Goal: Obtain resource: Download file/media

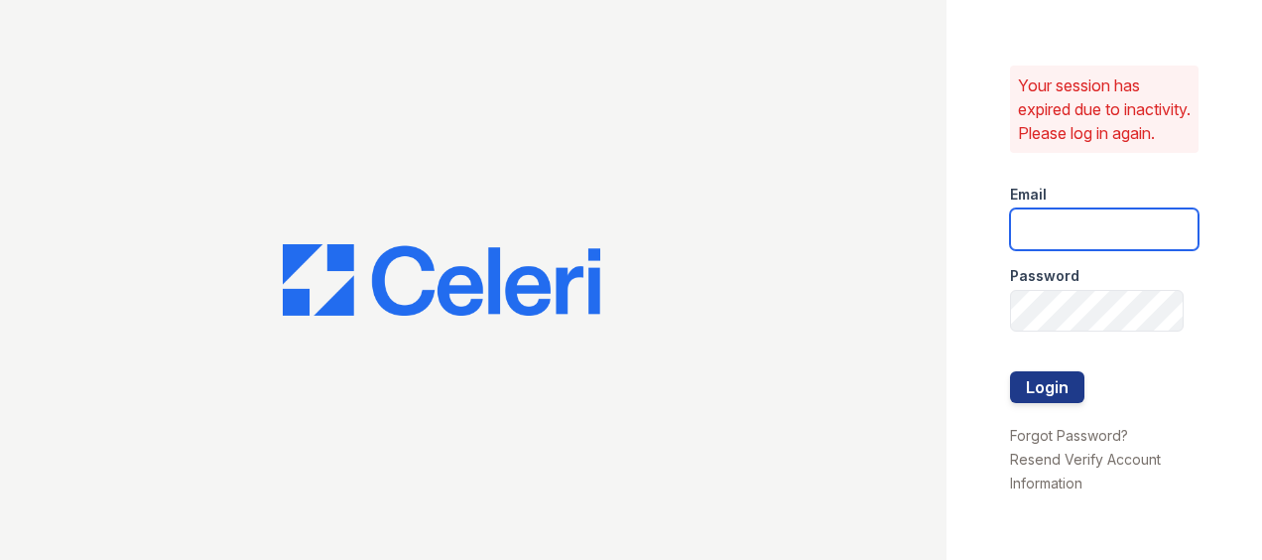
click at [1038, 247] on input "email" at bounding box center [1104, 229] width 188 height 42
type input "[PERSON_NAME][EMAIL_ADDRESS][PERSON_NAME][DOMAIN_NAME]"
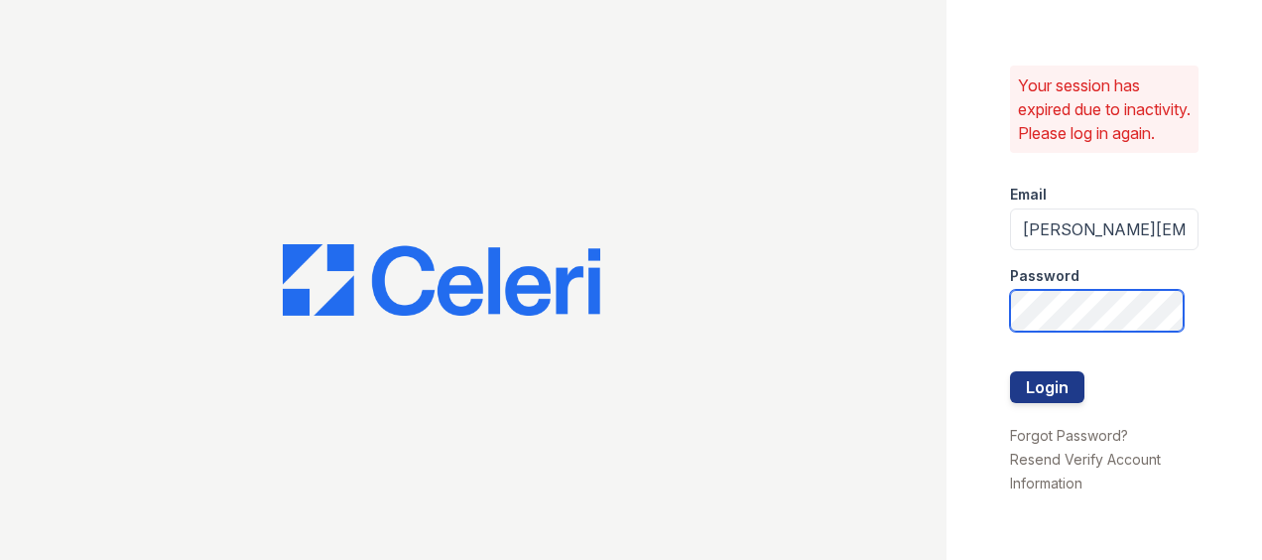
click at [1010, 371] on button "Login" at bounding box center [1047, 387] width 74 height 32
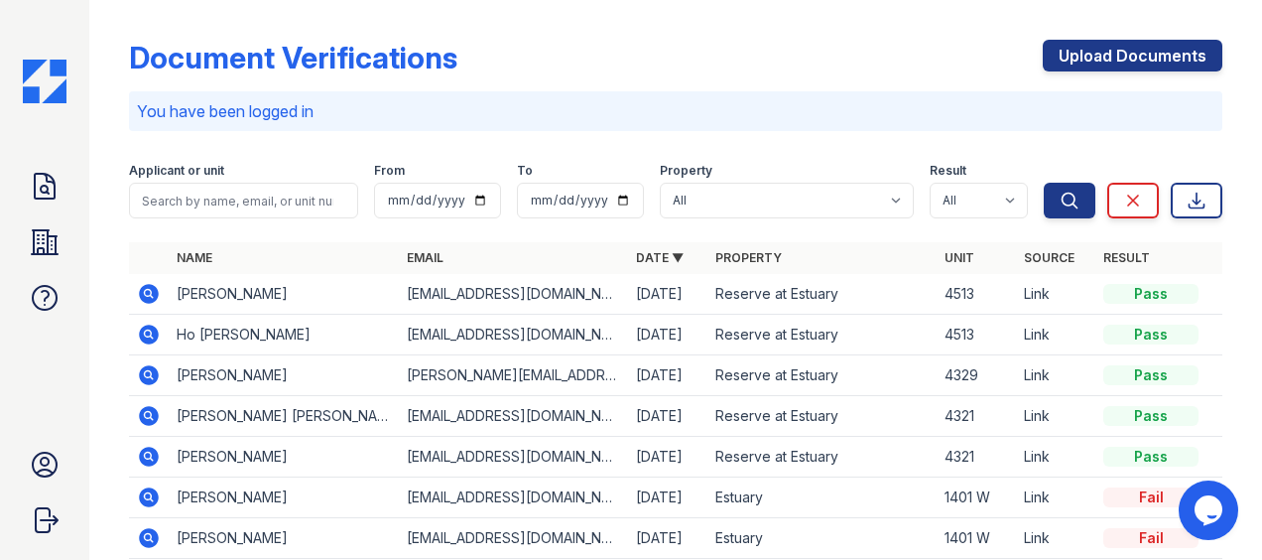
click at [147, 327] on icon at bounding box center [149, 334] width 20 height 20
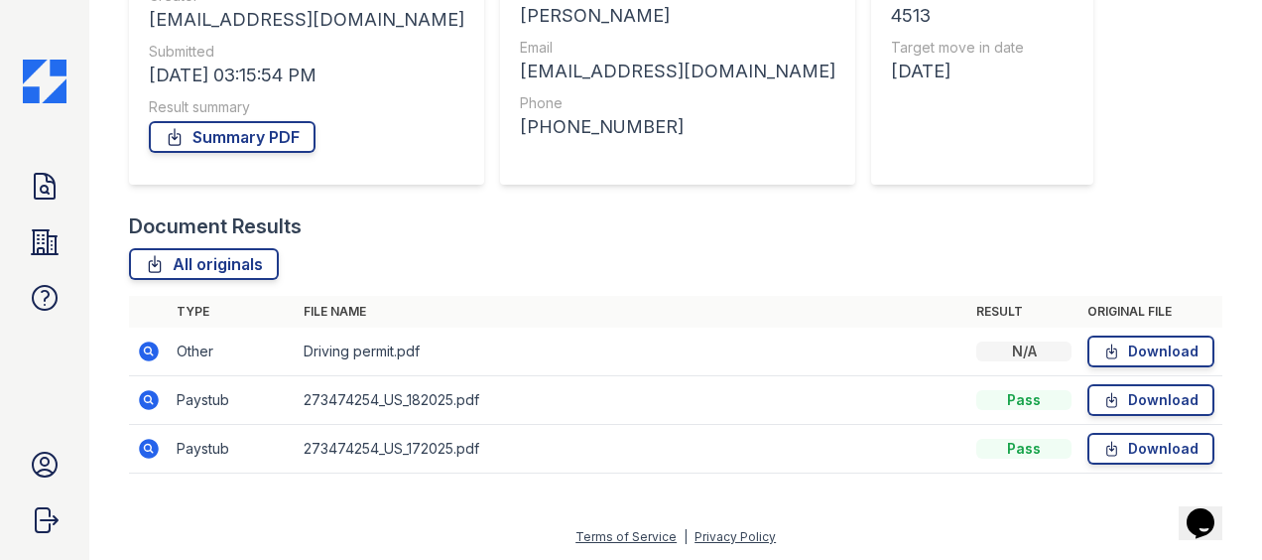
scroll to position [275, 0]
click at [1167, 404] on link "Download" at bounding box center [1150, 401] width 127 height 32
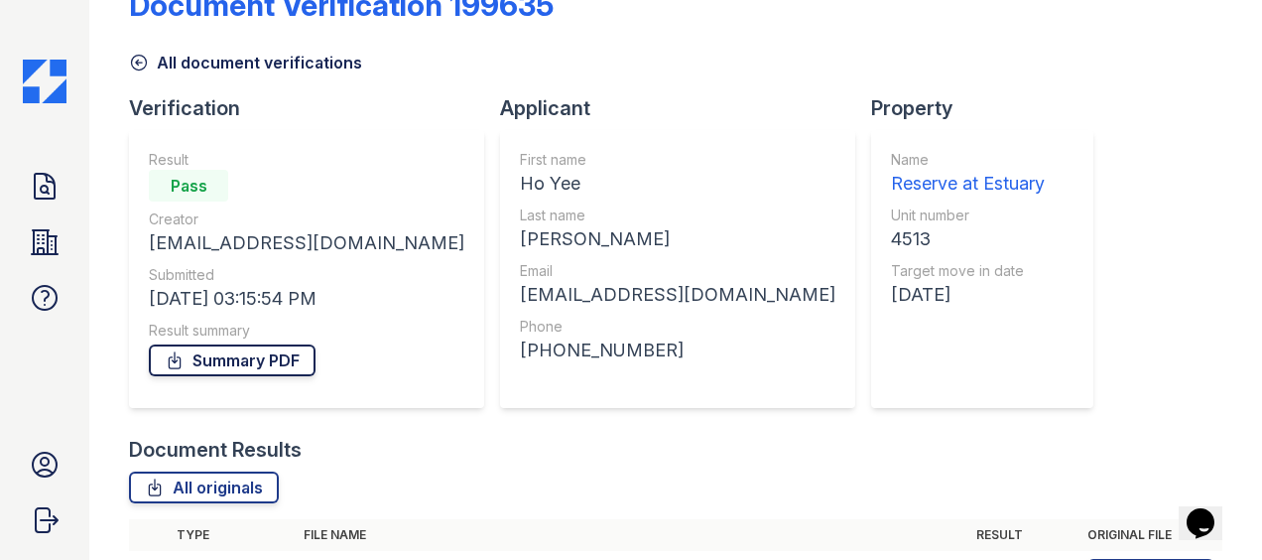
scroll to position [49, 0]
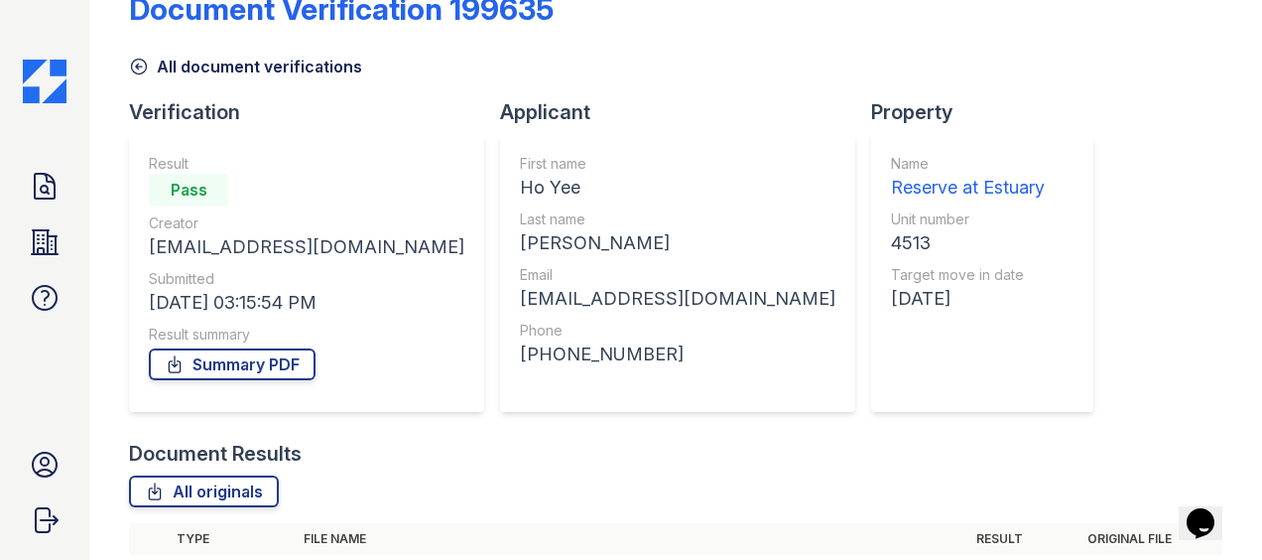
click at [143, 62] on icon at bounding box center [139, 67] width 20 height 20
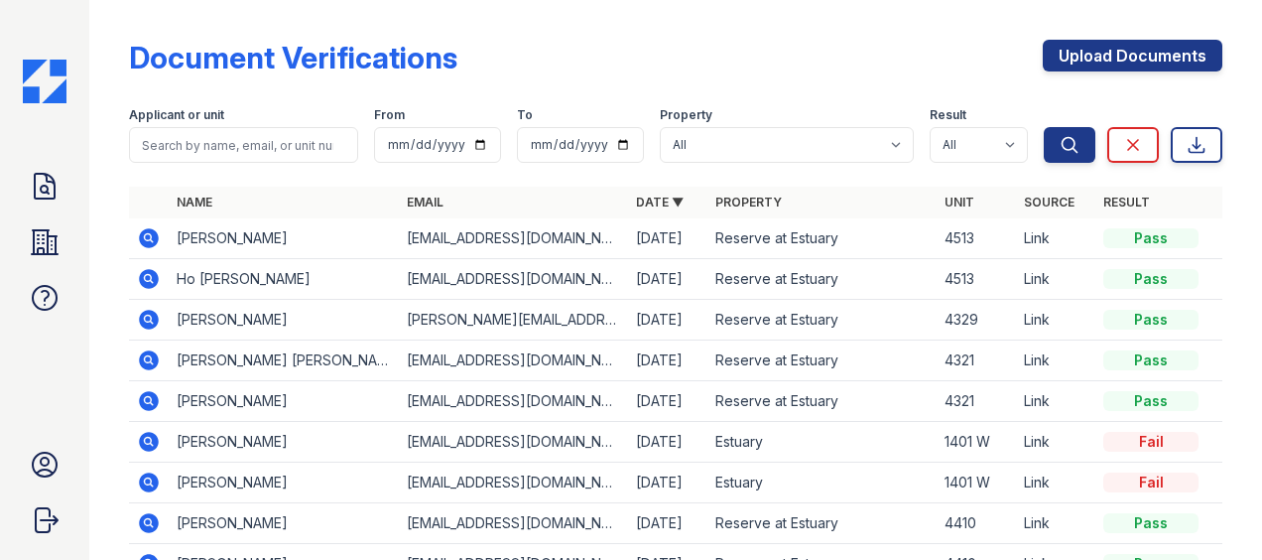
click at [154, 226] on icon at bounding box center [149, 238] width 24 height 24
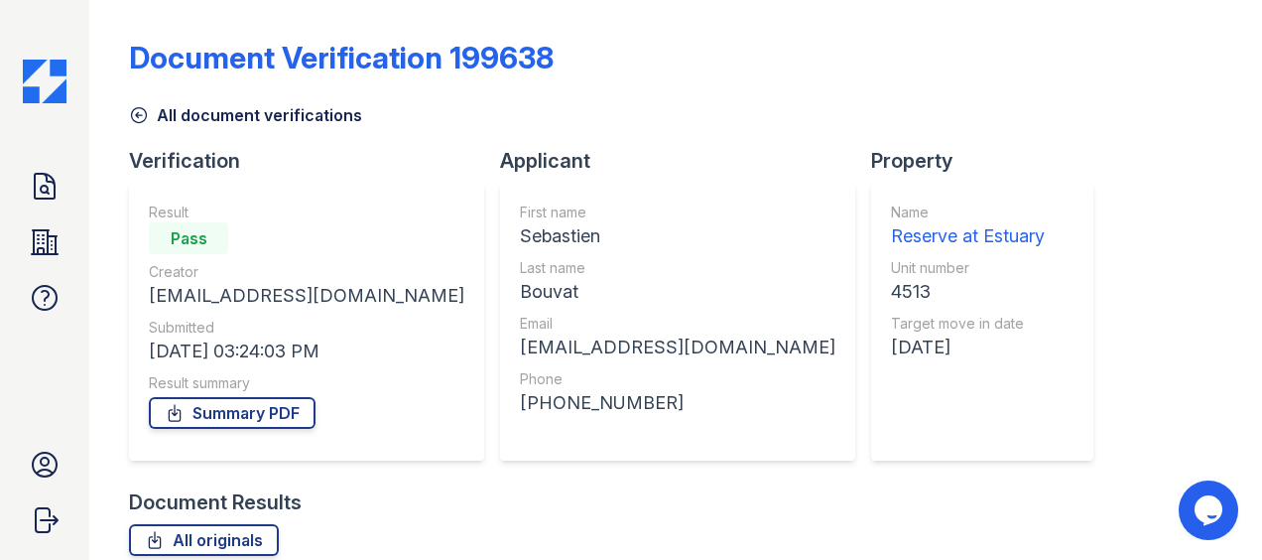
scroll to position [276, 0]
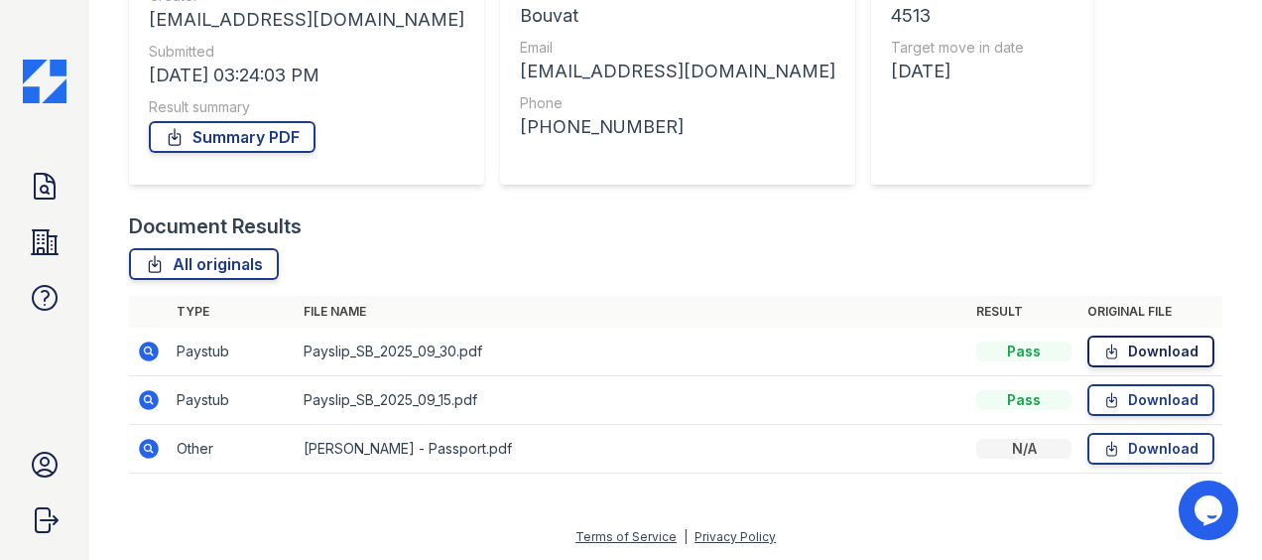
click at [1107, 353] on icon at bounding box center [1112, 351] width 10 height 14
